Goal: Information Seeking & Learning: Learn about a topic

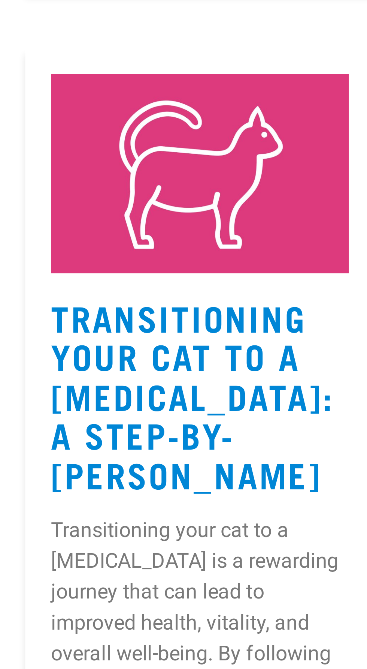
scroll to position [132, 0]
click at [138, 347] on link "Transitioning Your Cat to a [MEDICAL_DATA]: A Step-by-[PERSON_NAME]" at bounding box center [126, 341] width 83 height 51
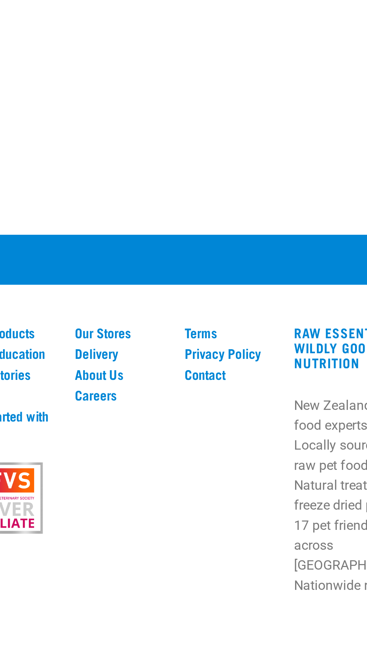
scroll to position [1759, 0]
